Goal: Download file/media

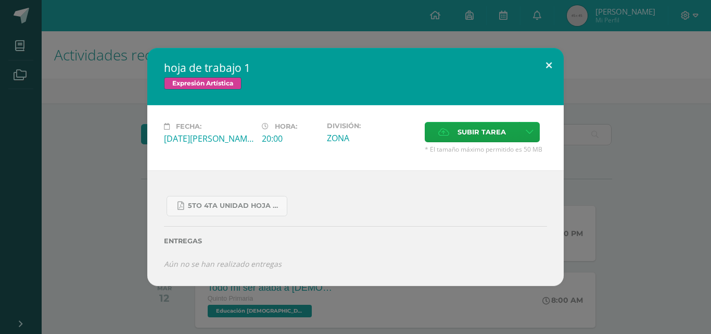
click at [545, 67] on button at bounding box center [549, 65] width 30 height 35
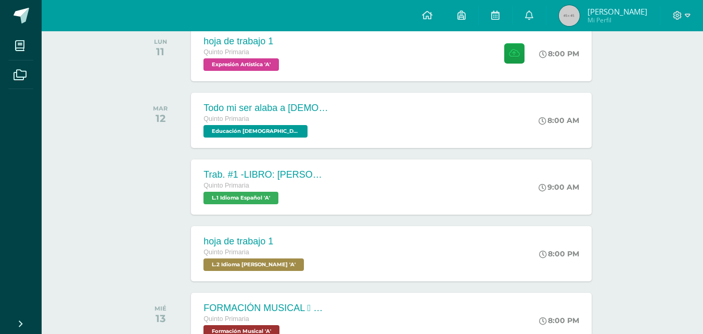
scroll to position [178, 0]
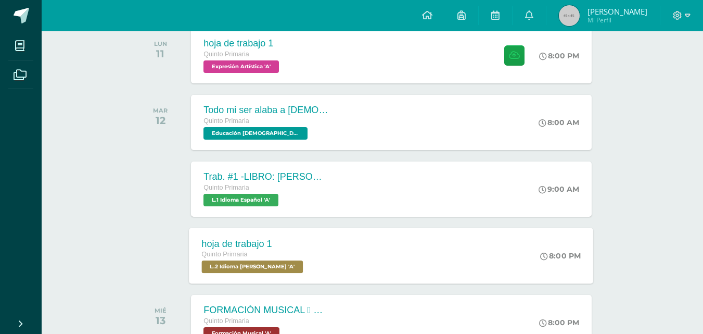
click at [419, 274] on div "hoja de trabajo 1 Quinto Primaria L.2 Idioma Maya Kaqchikel 'A' 8:00 PM hoja de…" at bounding box center [392, 256] width 405 height 56
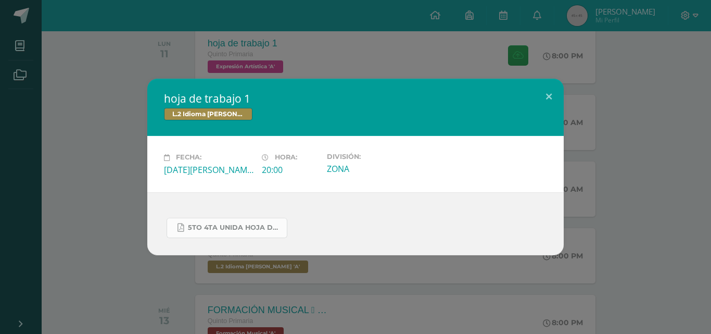
click at [186, 227] on link "5to 4ta unida hoja de trabajo kaqchikel.pdf" at bounding box center [227, 228] width 121 height 20
drag, startPoint x: 342, startPoint y: 197, endPoint x: 550, endPoint y: 93, distance: 233.1
click at [550, 93] on div "hoja de trabajo 1 L.2 Idioma Maya Kaqchikel Fecha: Martes 12 de Agosto Hora: 20…" at bounding box center [355, 167] width 416 height 176
click at [551, 97] on button at bounding box center [549, 96] width 30 height 35
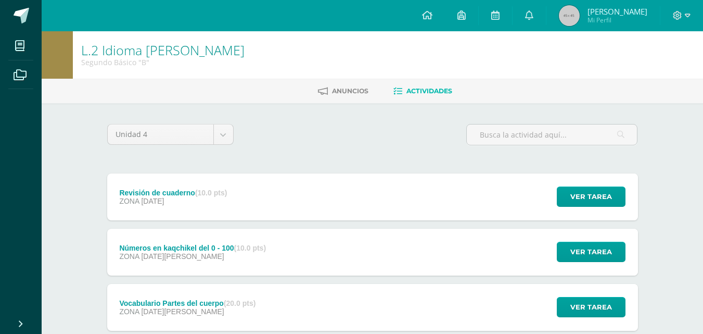
scroll to position [103, 0]
